Goal: Task Accomplishment & Management: Manage account settings

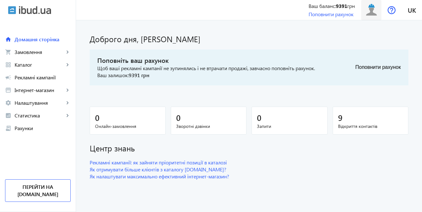
click at [371, 10] on img at bounding box center [371, 10] width 14 height 14
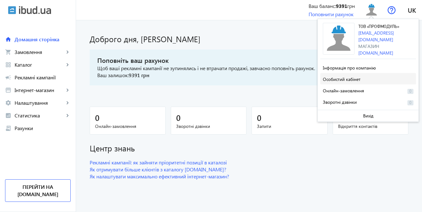
click at [361, 75] on span at bounding box center [368, 78] width 96 height 15
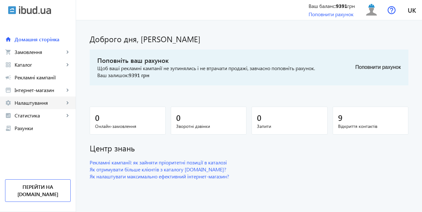
click at [29, 103] on span "Налаштування" at bounding box center [40, 103] width 50 height 6
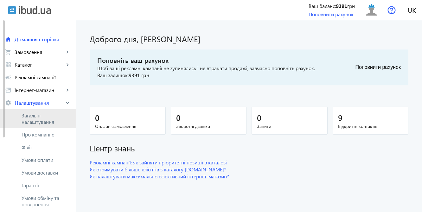
click at [34, 118] on span "Загальні налаштування" at bounding box center [46, 118] width 49 height 13
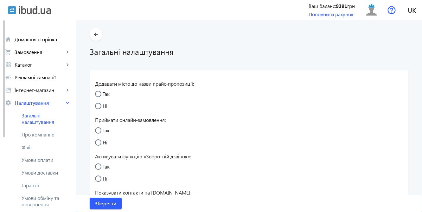
radio input "true"
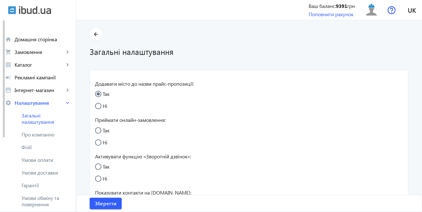
radio input "true"
click at [34, 134] on span "Про компанію" at bounding box center [46, 134] width 49 height 6
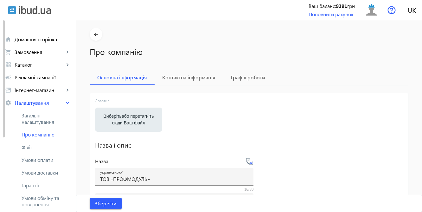
click at [126, 116] on label "Виберіть або перетягніть сюди Ваш файл" at bounding box center [128, 120] width 57 height 18
click at [126, 116] on input "Виберіть або перетягніть сюди Ваш файл" at bounding box center [128, 120] width 57 height 8
type input "C:\fakepath\логотип.jpg"
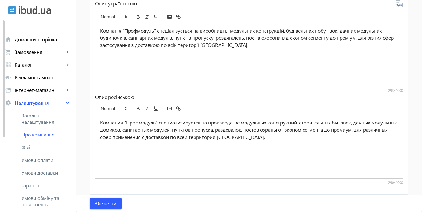
scroll to position [251, 0]
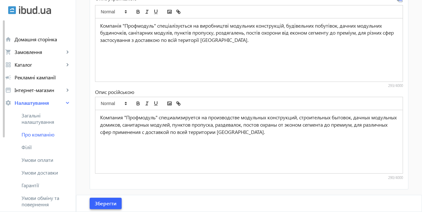
click at [106, 203] on span "Зберегти" at bounding box center [106, 203] width 22 height 7
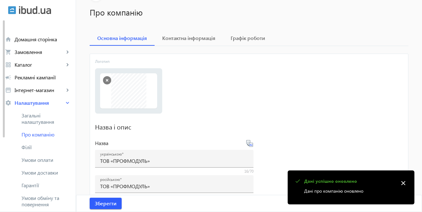
scroll to position [0, 0]
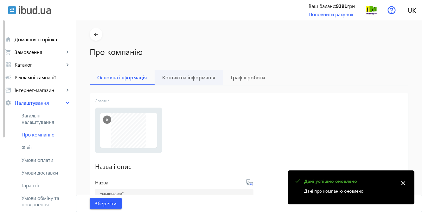
click at [193, 79] on span "Контактна інформація" at bounding box center [188, 77] width 53 height 5
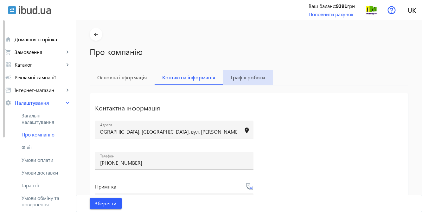
click at [250, 80] on span "Графік роботи" at bounding box center [248, 77] width 35 height 5
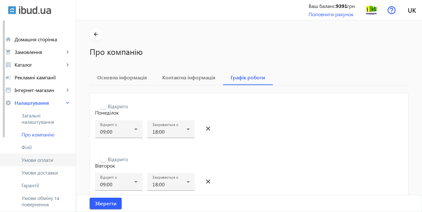
click at [34, 160] on span "Умови оплати" at bounding box center [46, 160] width 49 height 6
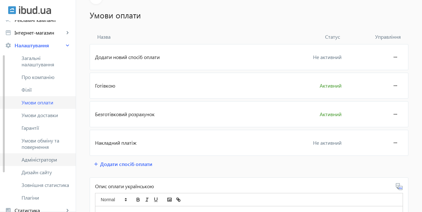
click at [33, 160] on span "Адміністратори" at bounding box center [46, 159] width 49 height 6
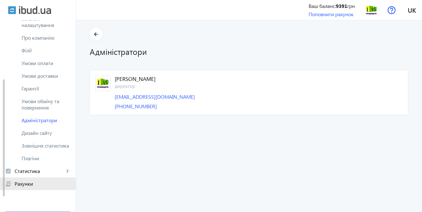
click at [33, 185] on span "Рахунки" at bounding box center [43, 183] width 56 height 6
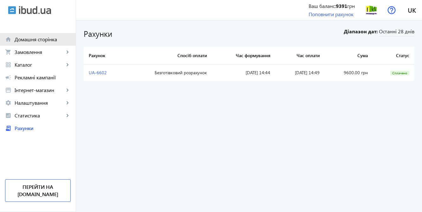
click at [31, 39] on span "Домашня сторінка" at bounding box center [43, 39] width 56 height 6
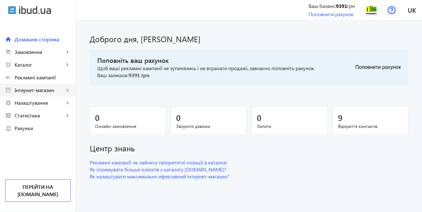
click at [31, 90] on span "Інтернет-магазин" at bounding box center [40, 90] width 50 height 6
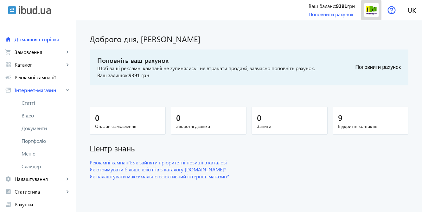
click at [370, 10] on img at bounding box center [371, 10] width 14 height 14
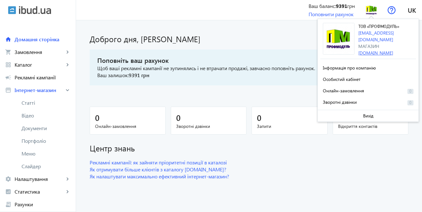
click at [376, 50] on link "[DOMAIN_NAME]" at bounding box center [375, 53] width 35 height 6
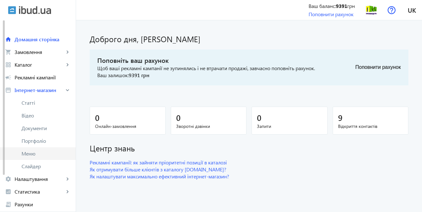
click at [38, 153] on span "Меню" at bounding box center [46, 153] width 49 height 6
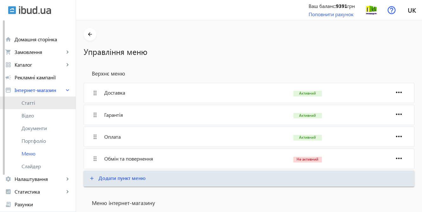
click at [33, 103] on span "Статті" at bounding box center [46, 103] width 49 height 6
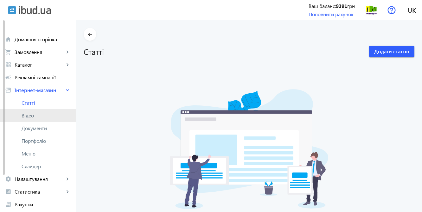
click at [30, 118] on span "Відео" at bounding box center [46, 115] width 49 height 6
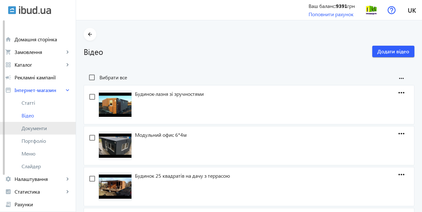
click at [28, 127] on span "Документи" at bounding box center [46, 128] width 49 height 6
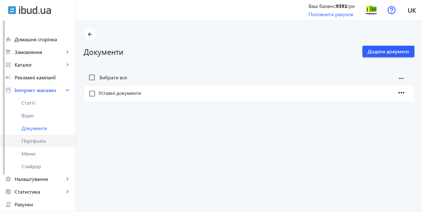
click at [28, 141] on span "Портфоліо" at bounding box center [46, 141] width 49 height 6
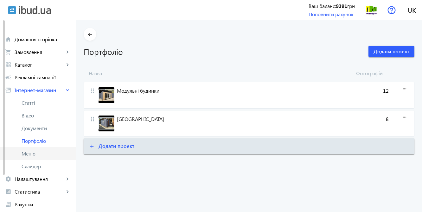
click at [22, 154] on span "Меню" at bounding box center [46, 153] width 49 height 6
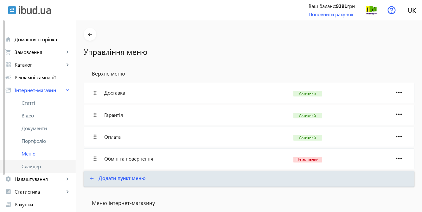
click at [19, 166] on link "Слайдер" at bounding box center [38, 166] width 76 height 13
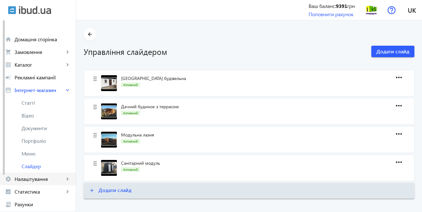
click at [23, 177] on span "Налаштування" at bounding box center [40, 179] width 50 height 6
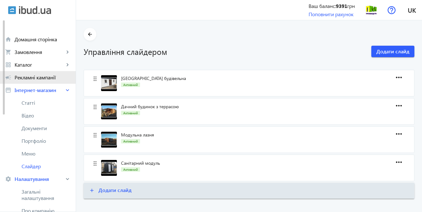
click at [44, 79] on span "Рекламні кампанії" at bounding box center [43, 77] width 56 height 6
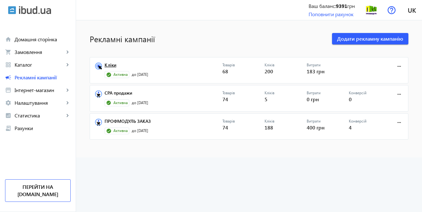
click at [114, 65] on link "Кліки" at bounding box center [164, 66] width 118 height 9
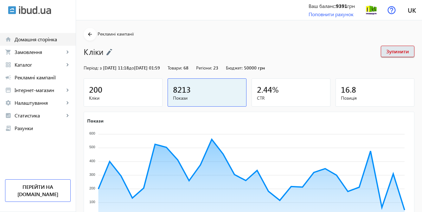
click at [35, 38] on span "Домашня сторінка" at bounding box center [43, 39] width 56 height 6
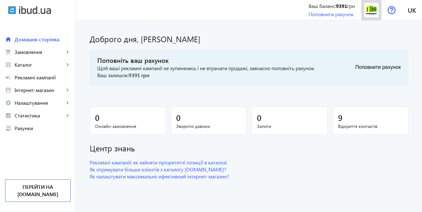
click at [372, 11] on img at bounding box center [371, 10] width 14 height 14
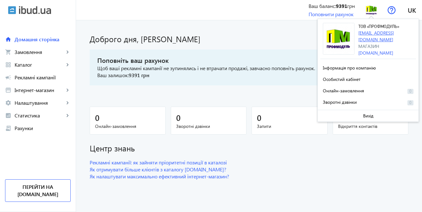
click at [373, 32] on link "[EMAIL_ADDRESS][DOMAIN_NAME]" at bounding box center [375, 36] width 35 height 13
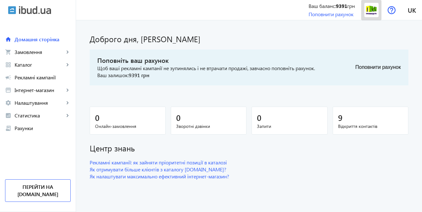
click at [370, 12] on img at bounding box center [371, 10] width 14 height 14
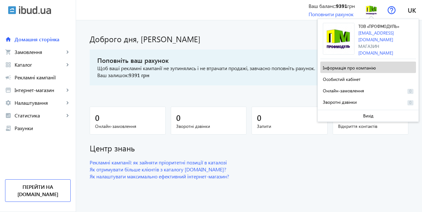
click at [339, 66] on span "Інформація про компанію" at bounding box center [349, 68] width 53 height 6
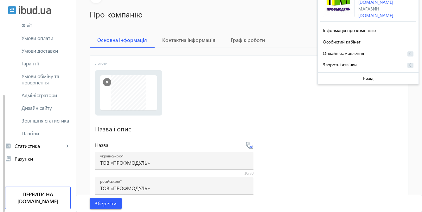
scroll to position [38, 0]
click at [38, 108] on span "Дизайн сайту" at bounding box center [46, 108] width 49 height 6
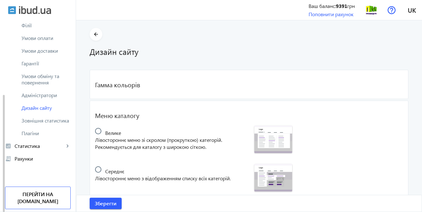
radio input "true"
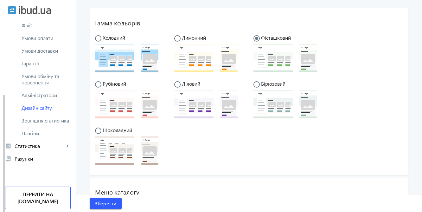
scroll to position [62, 0]
click at [96, 38] on input "radio" at bounding box center [101, 41] width 13 height 13
radio input "true"
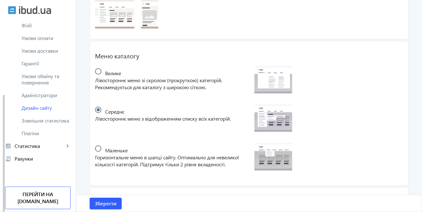
scroll to position [198, 0]
click at [97, 69] on input "radio" at bounding box center [101, 74] width 13 height 13
radio input "true"
click at [97, 146] on input "radio" at bounding box center [101, 151] width 13 height 13
radio input "true"
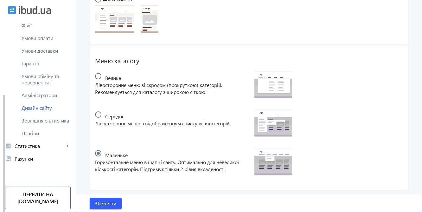
scroll to position [191, 0]
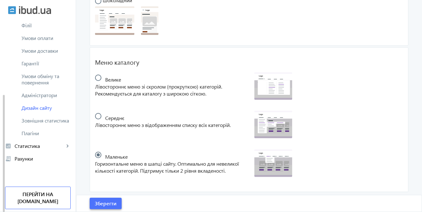
click at [112, 203] on span "Зберегти" at bounding box center [106, 203] width 22 height 7
click at [41, 132] on span "Плагіни" at bounding box center [46, 133] width 49 height 6
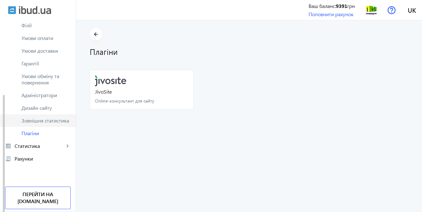
click at [50, 122] on span "Зовнішня статистика" at bounding box center [46, 120] width 49 height 6
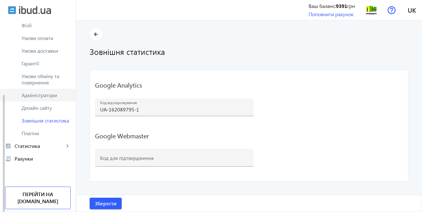
click at [51, 98] on span "Адміністратори" at bounding box center [46, 95] width 49 height 6
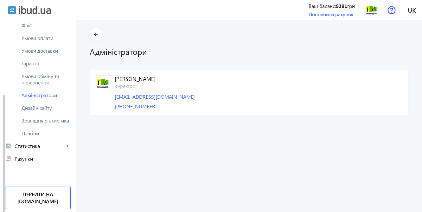
click at [40, 160] on span "Рахунки" at bounding box center [43, 158] width 56 height 6
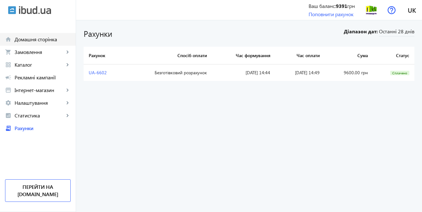
click at [29, 38] on span "Домашня сторінка" at bounding box center [43, 39] width 56 height 6
